Goal: Check status: Check status

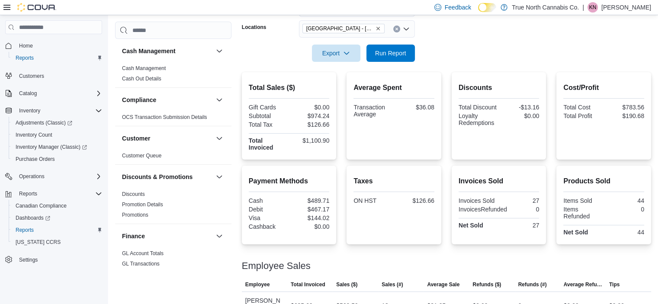
scroll to position [190, 0]
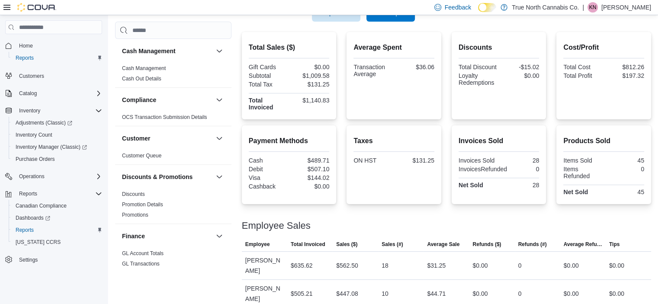
scroll to position [190, 0]
